Goal: Register for event/course

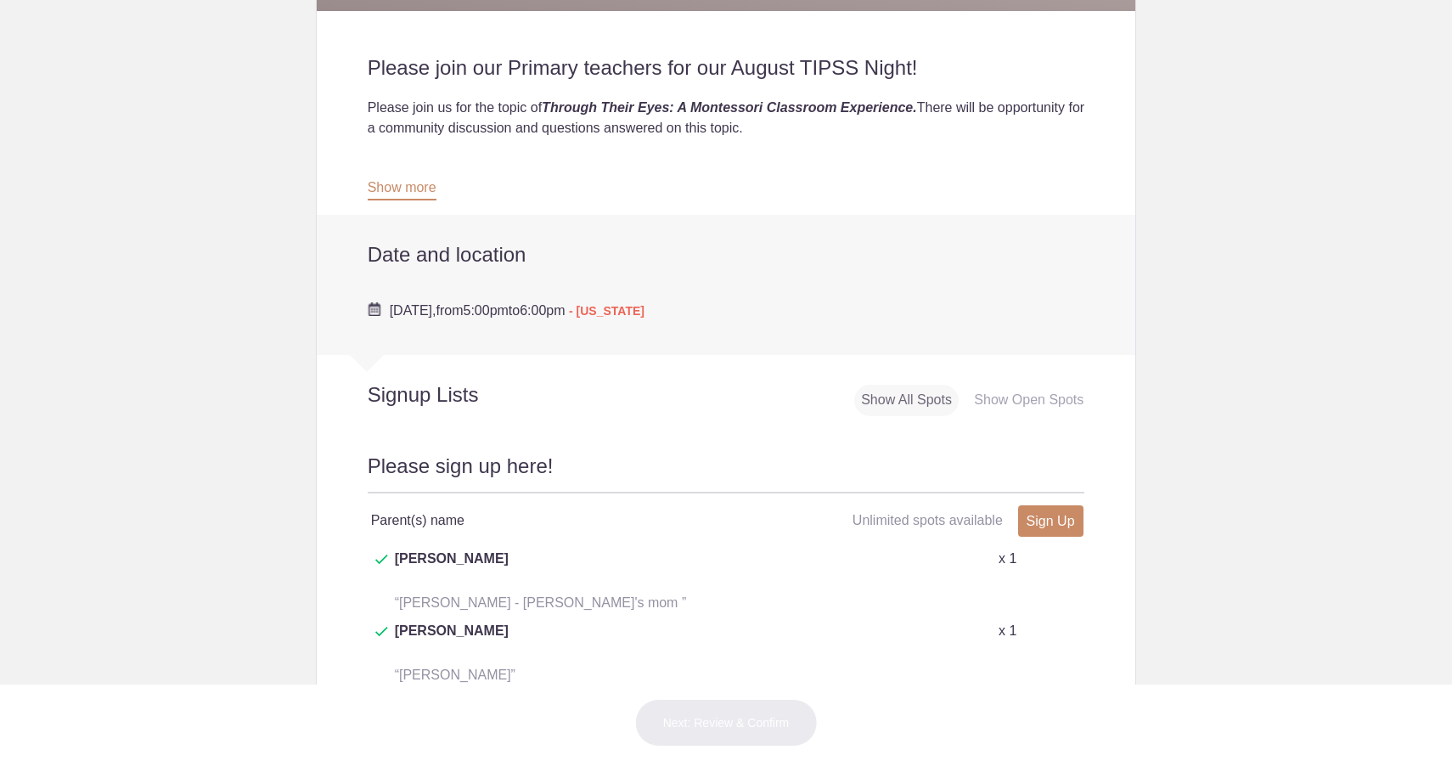
scroll to position [690, 0]
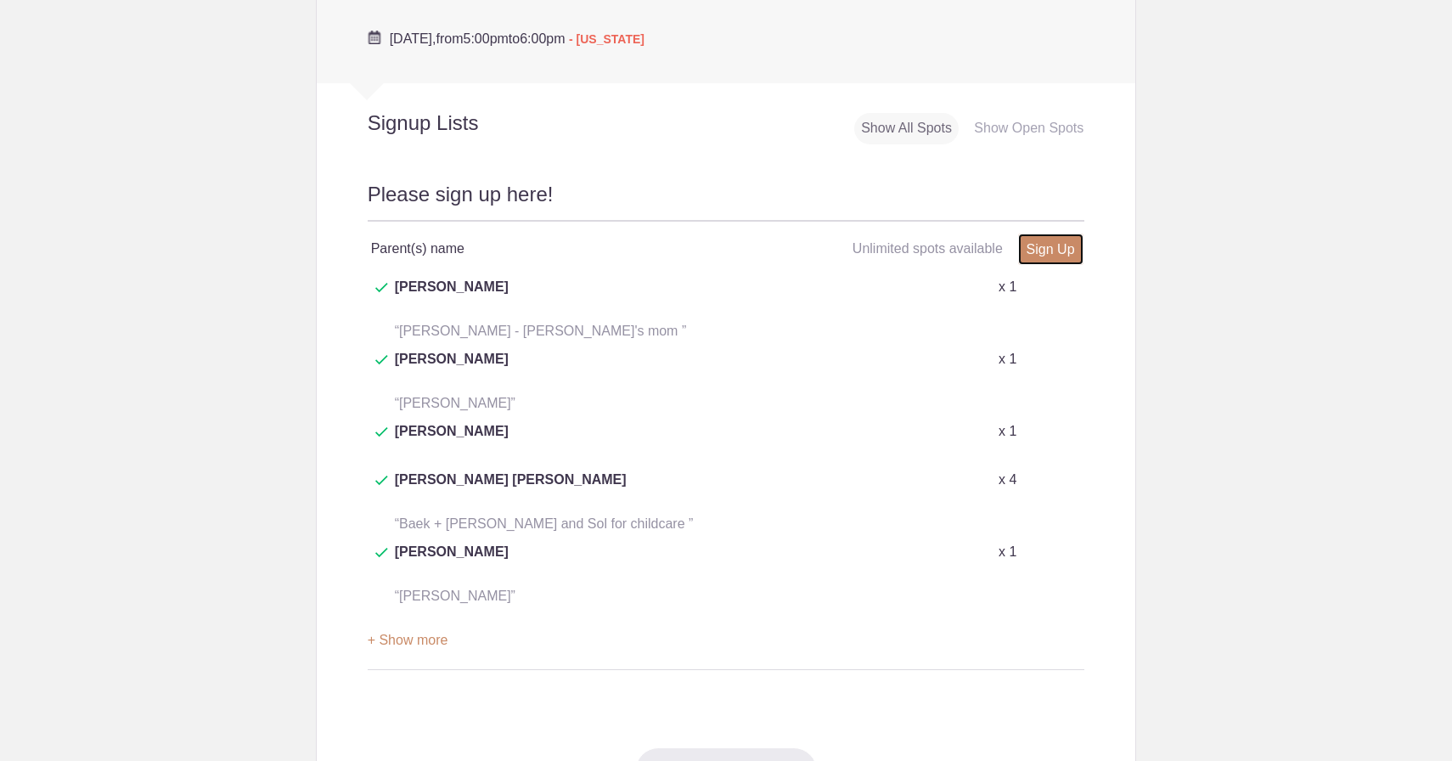
click at [1046, 243] on link "Sign Up" at bounding box center [1050, 248] width 65 height 31
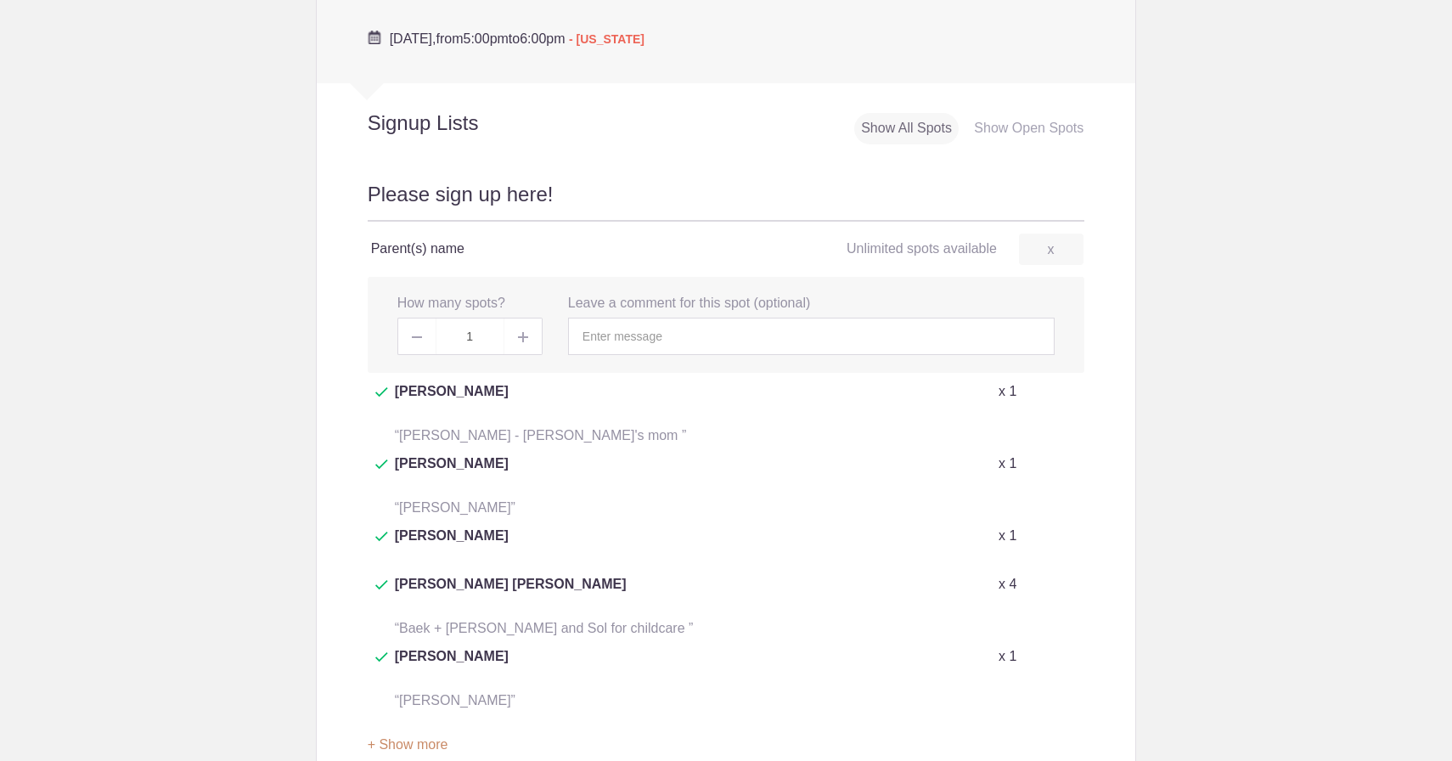
click at [523, 340] on img at bounding box center [523, 337] width 10 height 10
type input "3"
click at [609, 342] on input "text" at bounding box center [811, 336] width 487 height 37
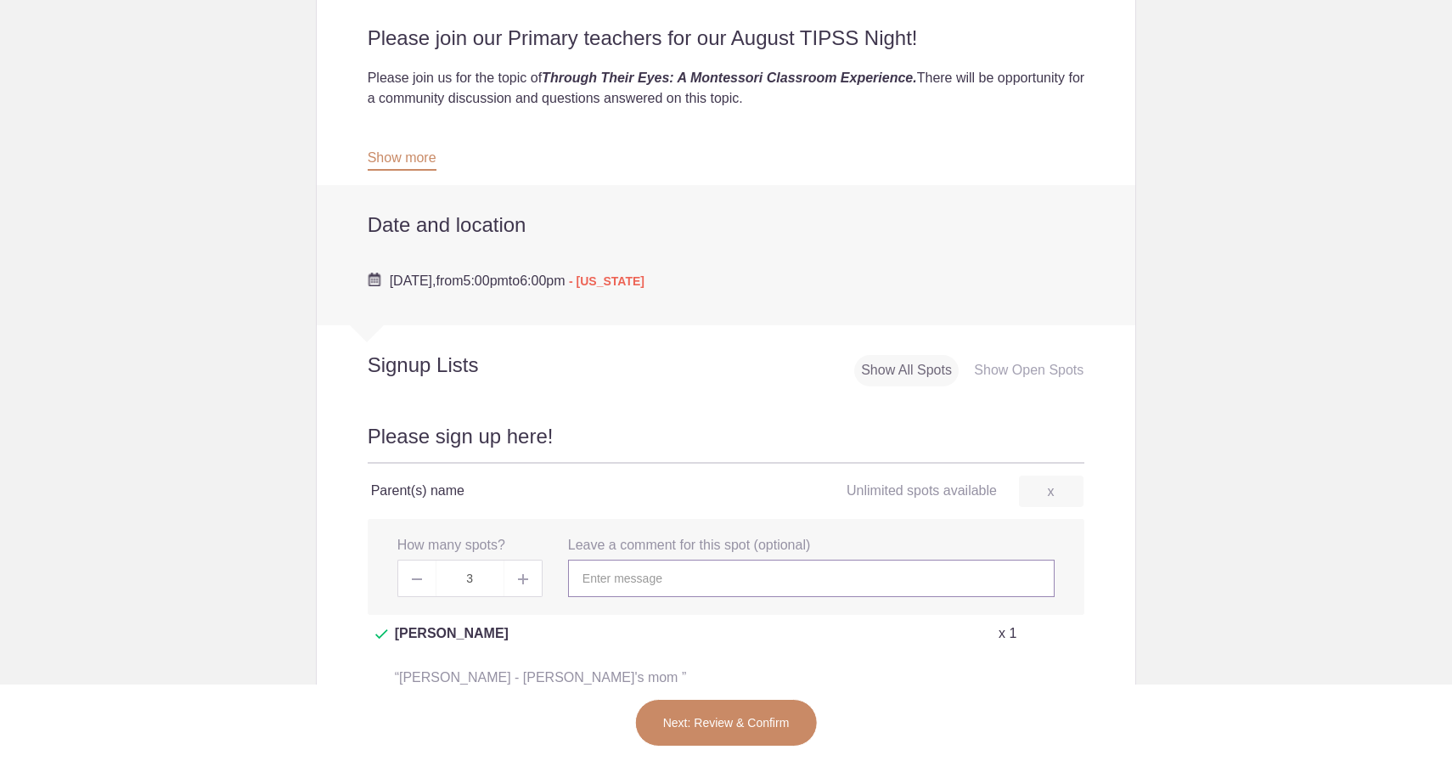
scroll to position [408, 0]
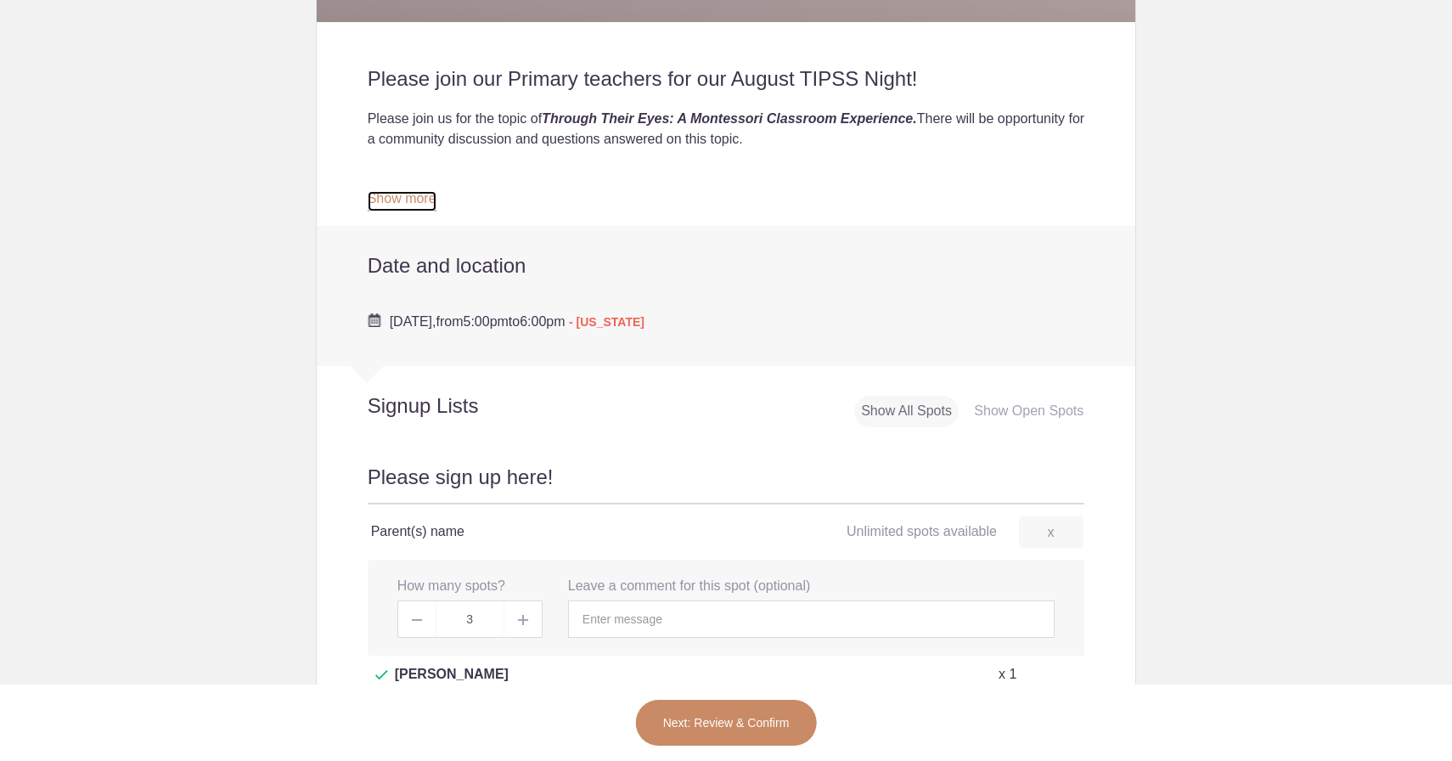
click at [387, 207] on link "Show more" at bounding box center [402, 201] width 69 height 20
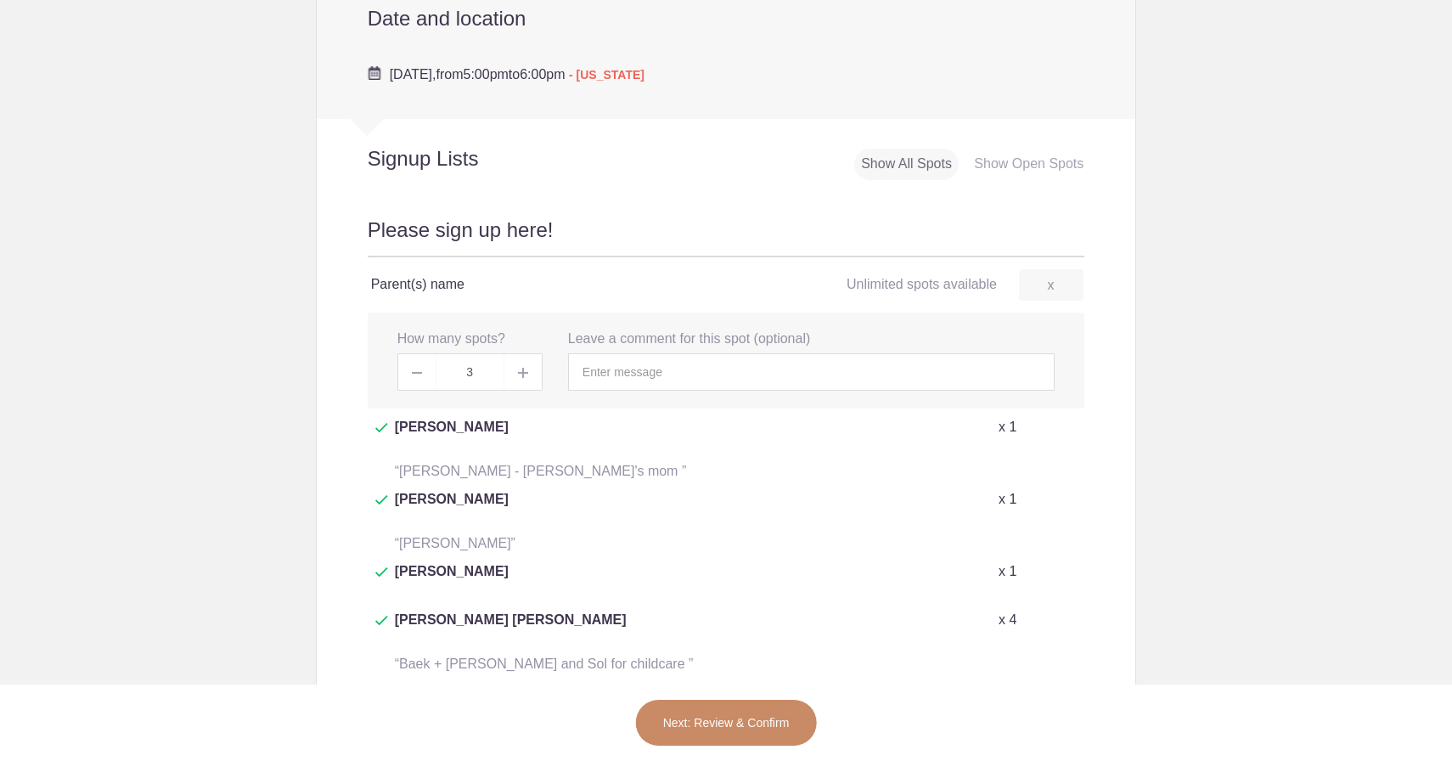
scroll to position [724, 0]
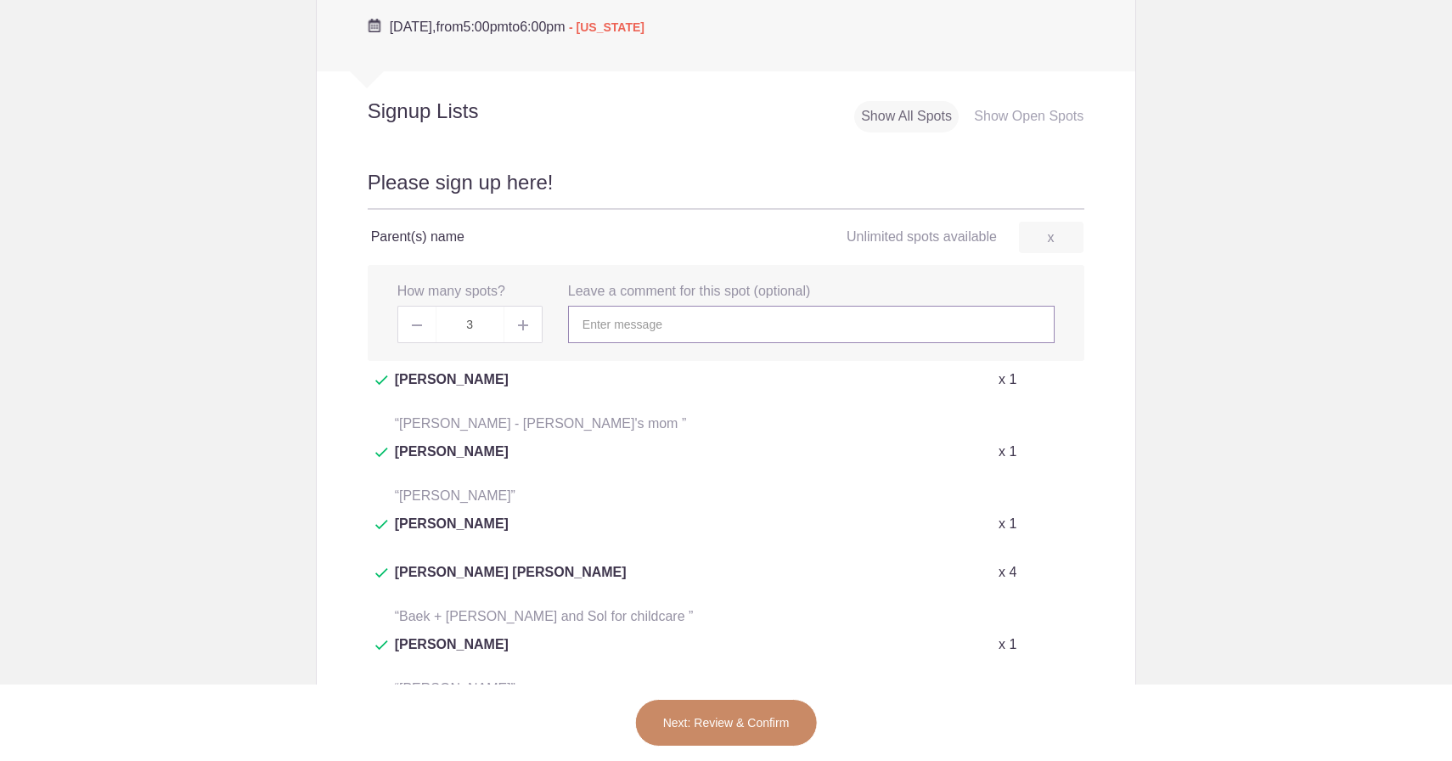
click at [623, 340] on input "text" at bounding box center [811, 324] width 487 height 37
type input "B"
type input "Kenna & Blake, Isla for childcare."
click at [756, 725] on button "Next: Review & Confirm" at bounding box center [726, 723] width 183 height 48
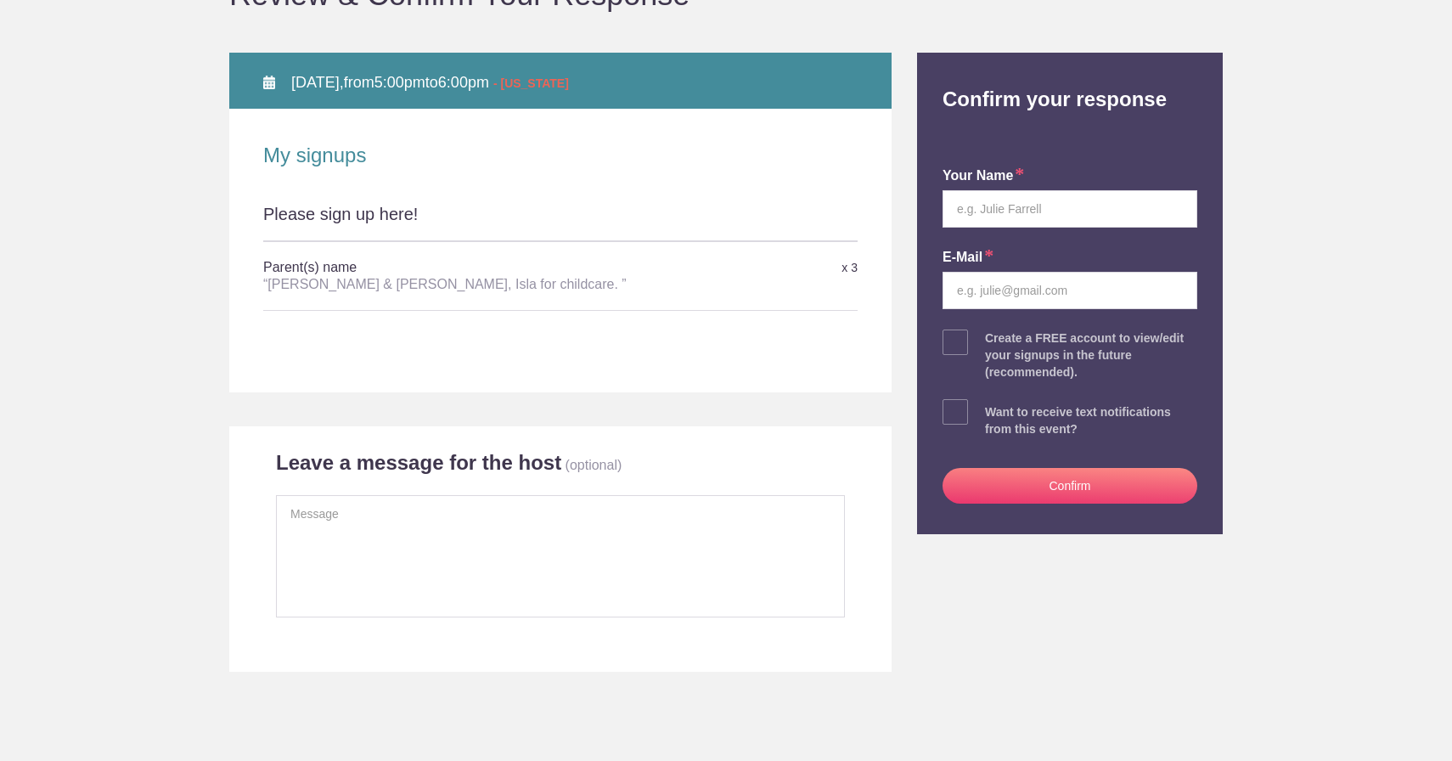
scroll to position [229, 0]
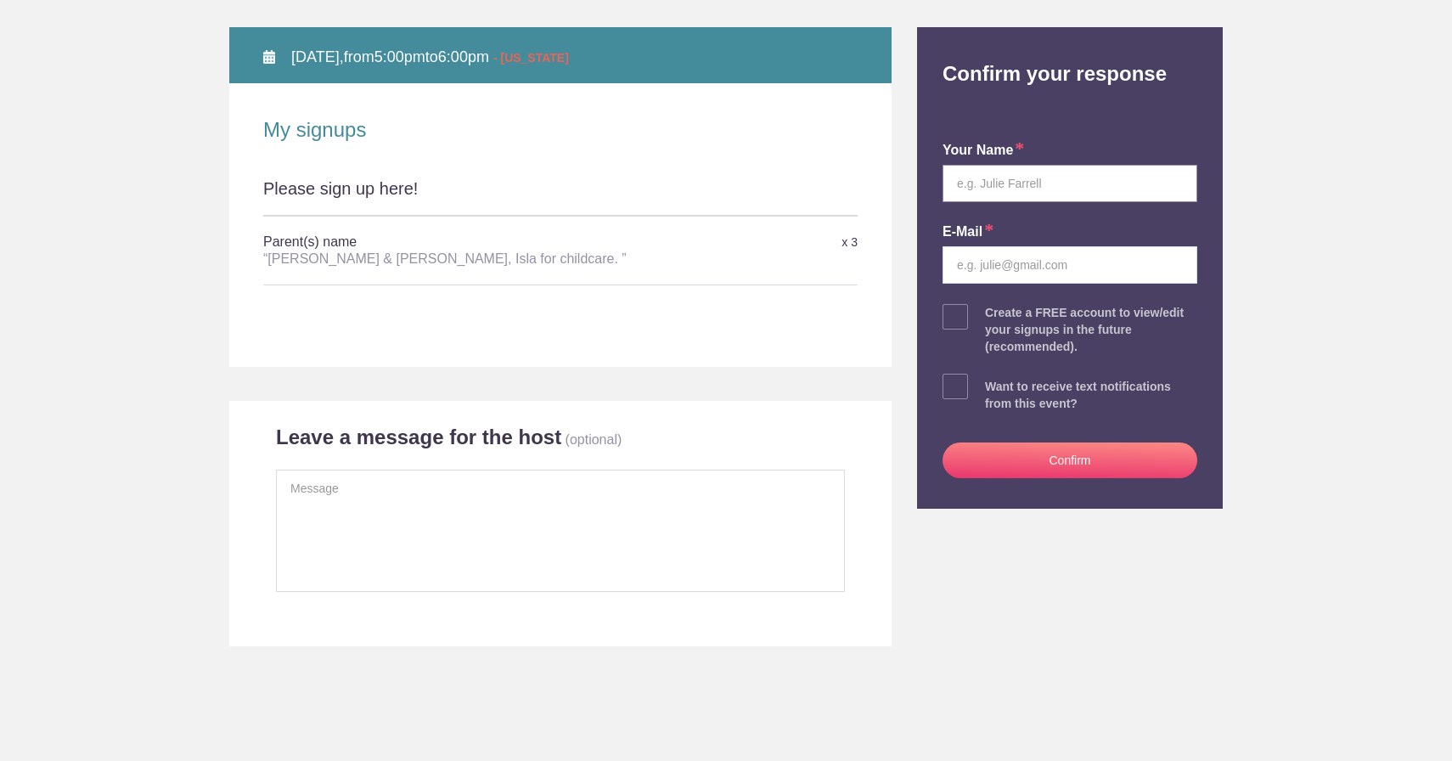
click at [1035, 185] on input "text" at bounding box center [1069, 183] width 255 height 37
type input "Kenna Connelly"
type input "mckenna.k.connelly@gmail.com"
click at [1075, 447] on button "Confirm" at bounding box center [1069, 460] width 255 height 36
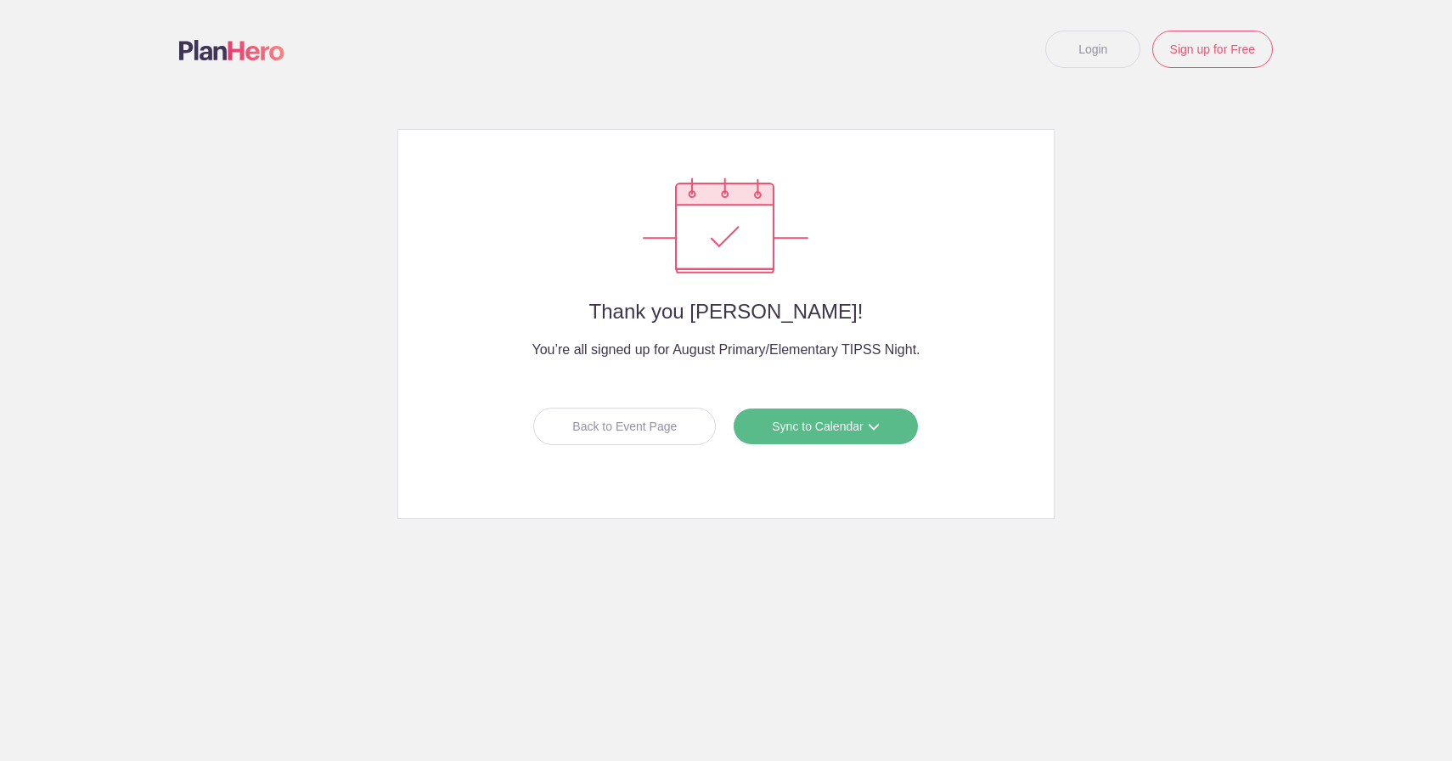
click at [797, 426] on link "Sync to Calendar" at bounding box center [825, 426] width 185 height 37
click at [807, 461] on link "Google Calendar" at bounding box center [819, 463] width 151 height 34
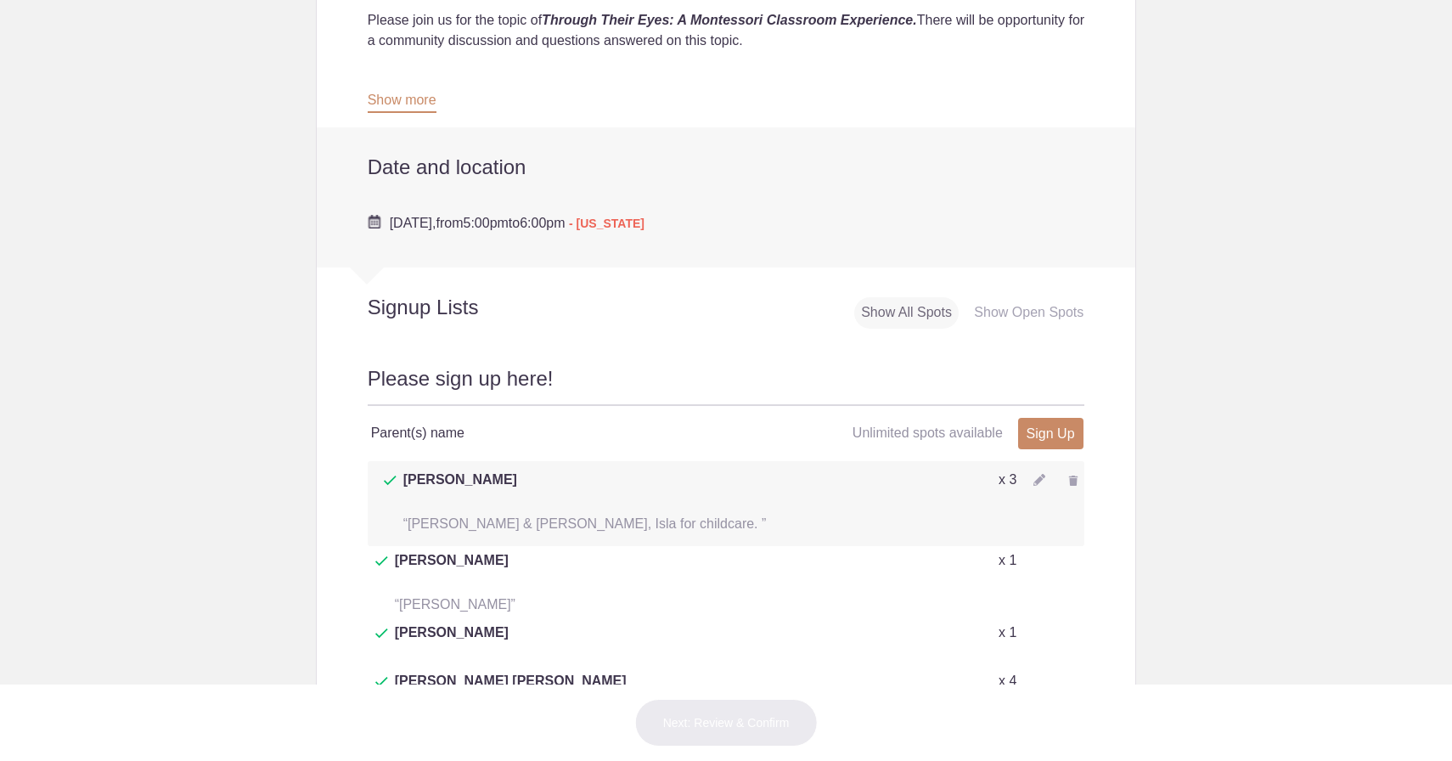
scroll to position [505, 0]
